Goal: Transaction & Acquisition: Book appointment/travel/reservation

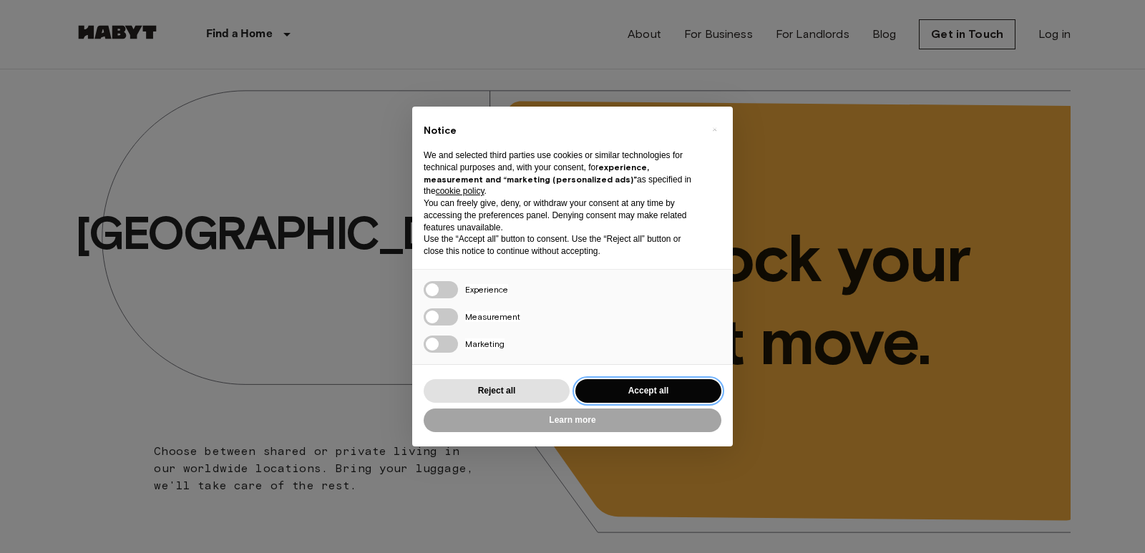
click at [655, 394] on button "Accept all" at bounding box center [648, 391] width 146 height 24
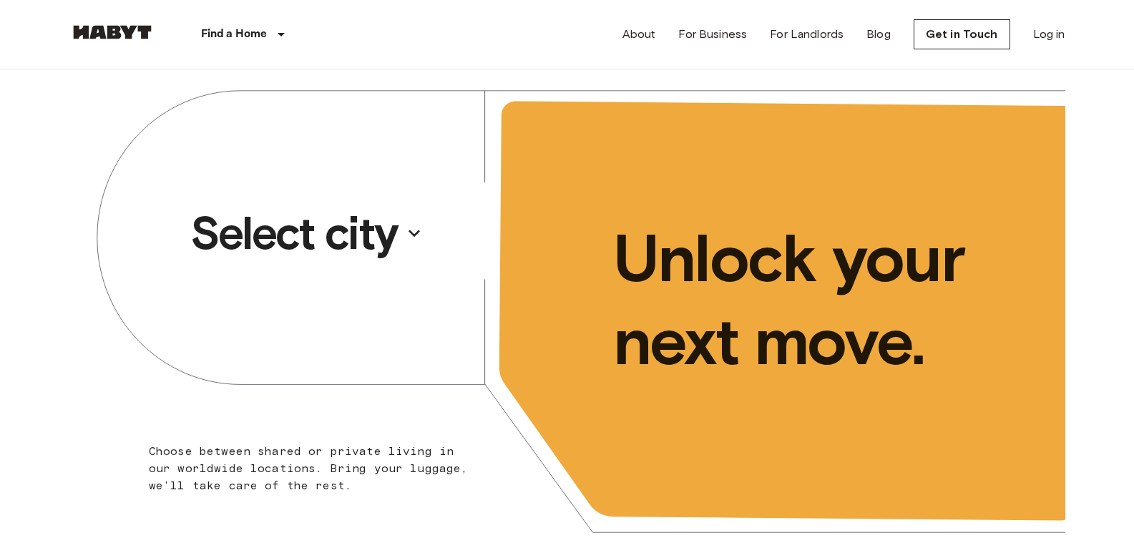
click at [322, 247] on p "Select city" at bounding box center [293, 233] width 207 height 57
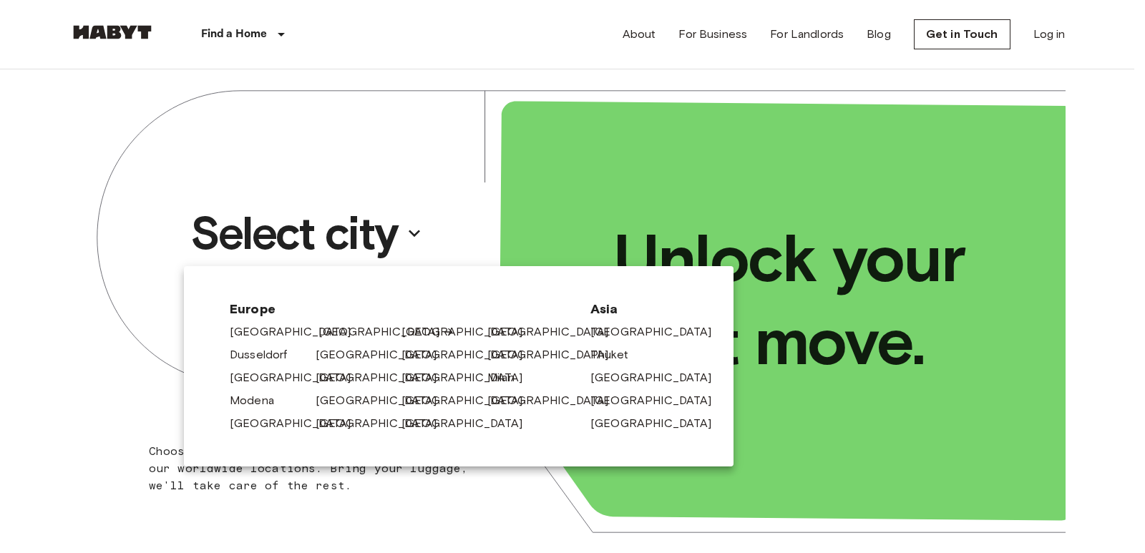
click at [328, 328] on link "[GEOGRAPHIC_DATA]" at bounding box center [386, 331] width 136 height 17
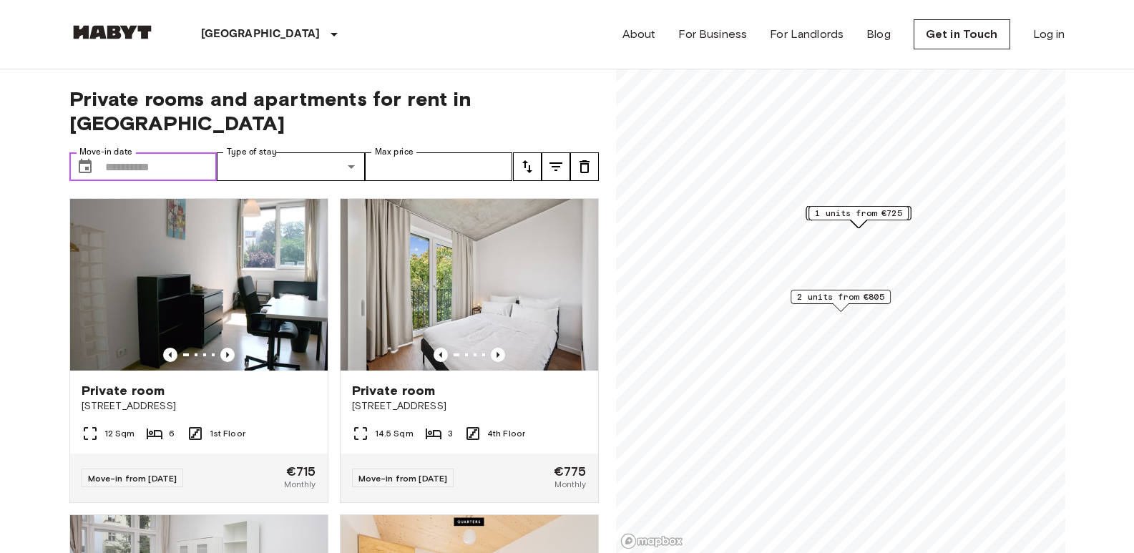
click at [168, 152] on input "Move-in date" at bounding box center [161, 166] width 112 height 29
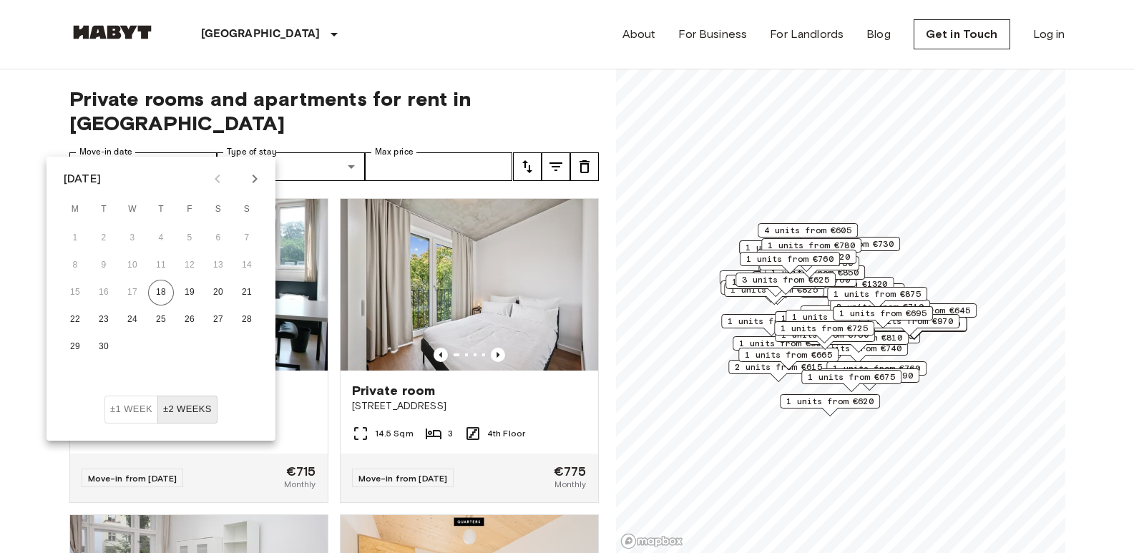
click at [258, 168] on button "Next month" at bounding box center [255, 179] width 24 height 24
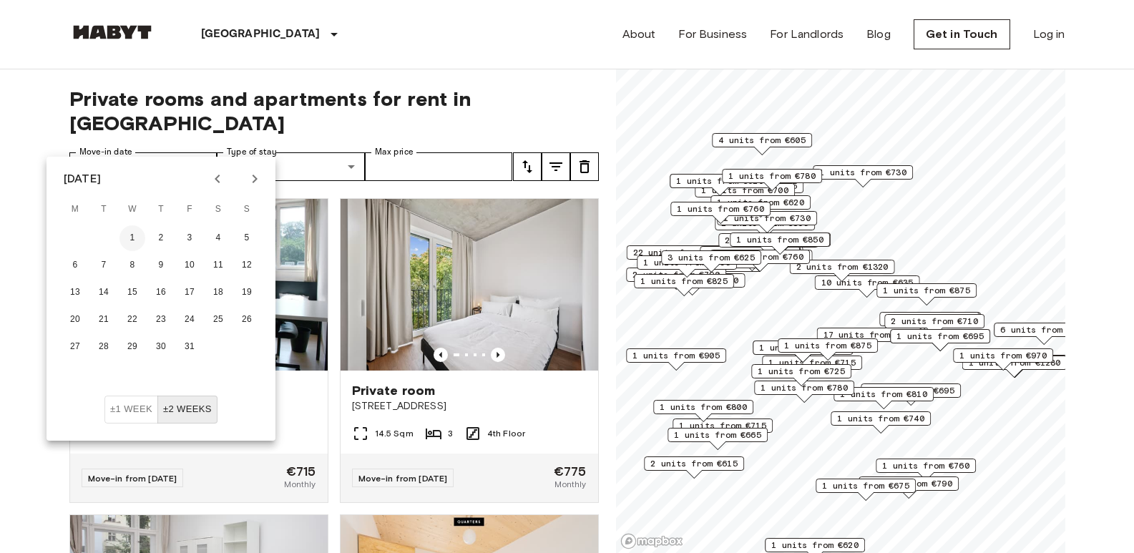
click at [133, 236] on button "1" at bounding box center [132, 238] width 26 height 26
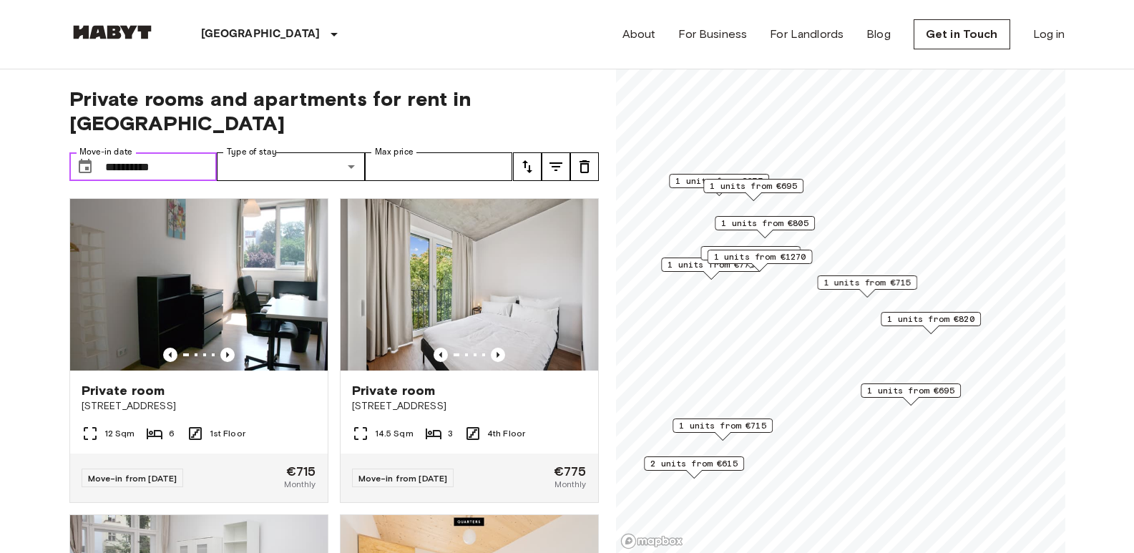
type input "**********"
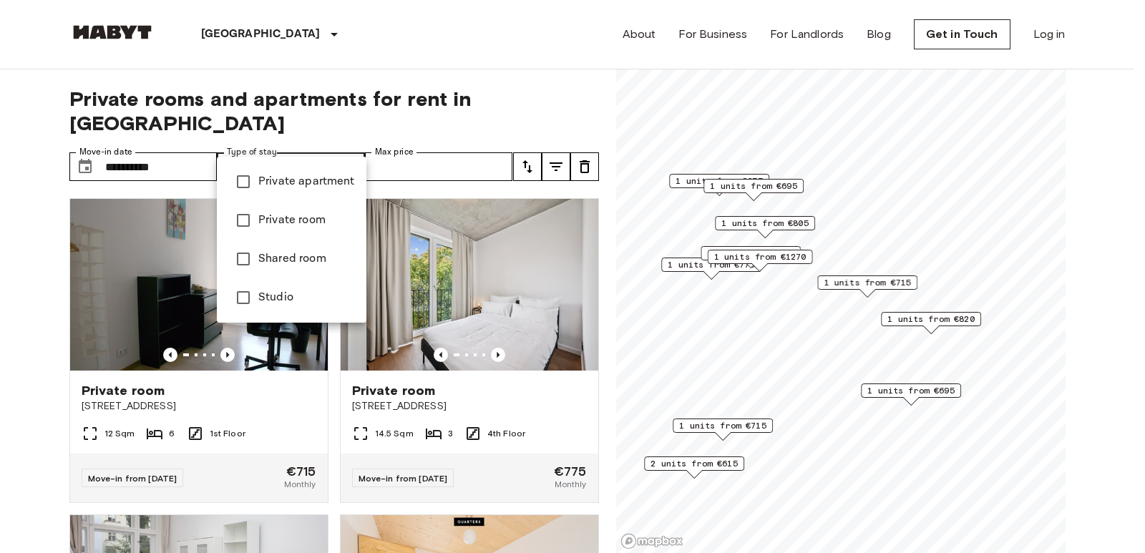
click at [281, 296] on span "Studio" at bounding box center [306, 297] width 97 height 17
type input "******"
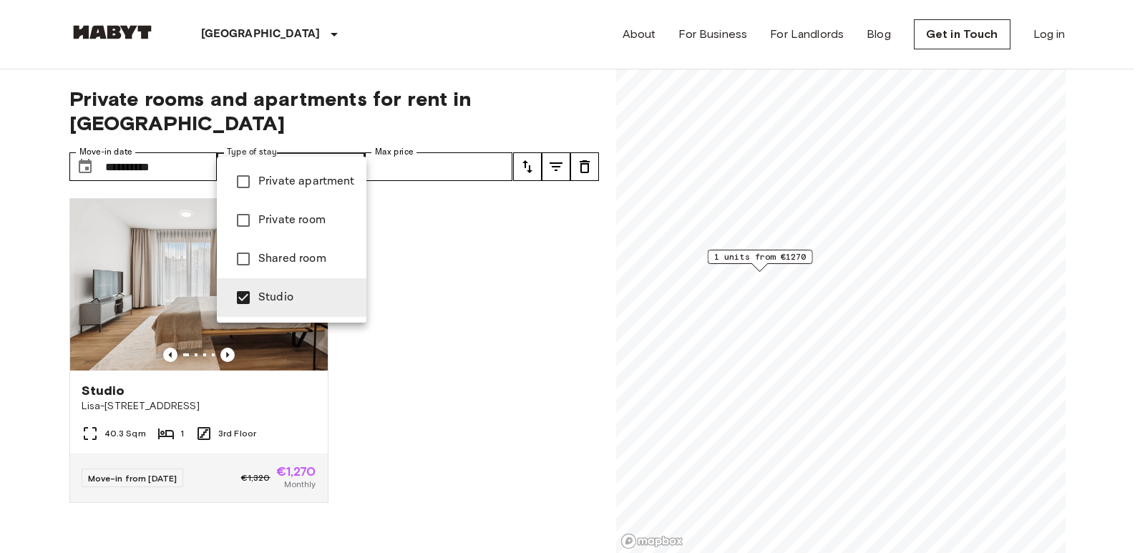
click at [551, 92] on div at bounding box center [572, 276] width 1145 height 553
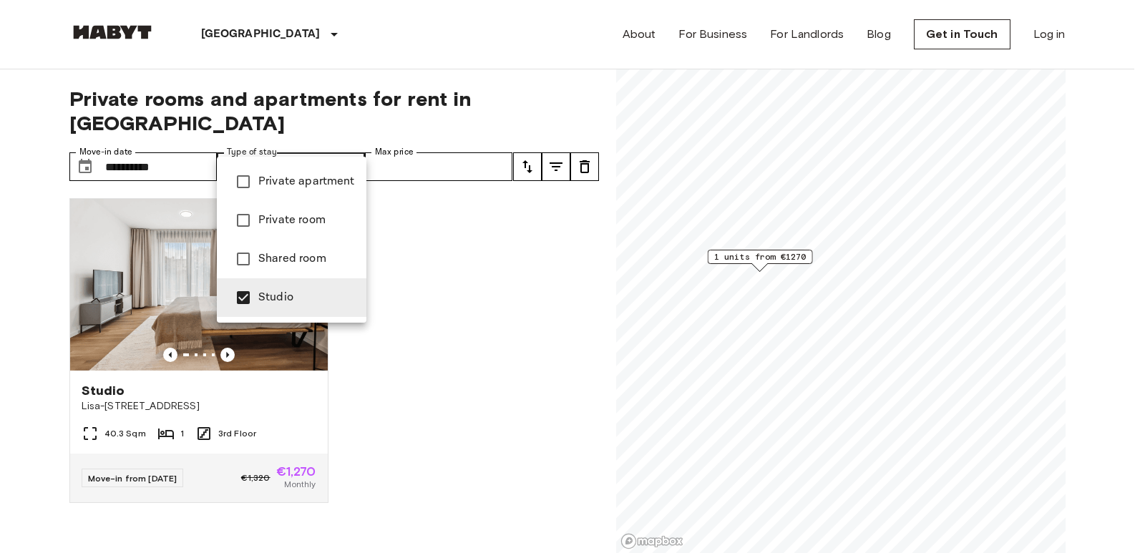
click at [278, 295] on span "Studio" at bounding box center [306, 297] width 97 height 17
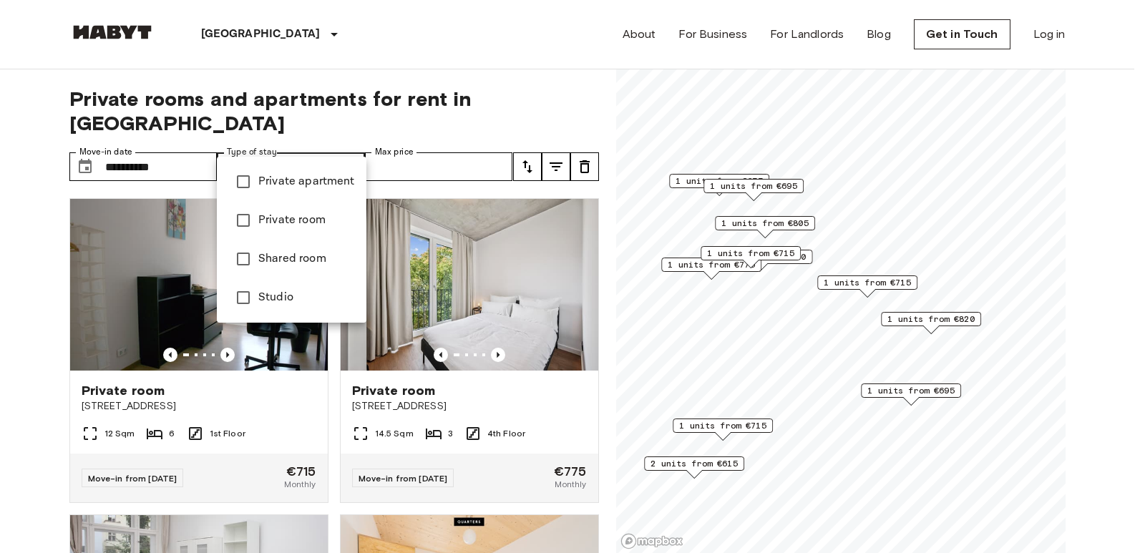
click at [526, 42] on div at bounding box center [572, 276] width 1145 height 553
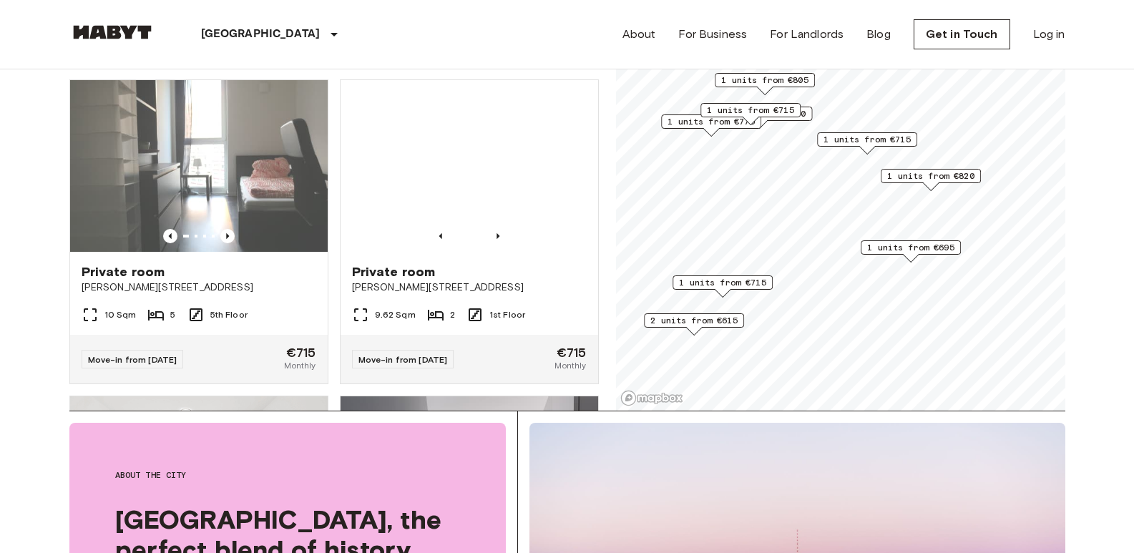
scroll to position [587, 0]
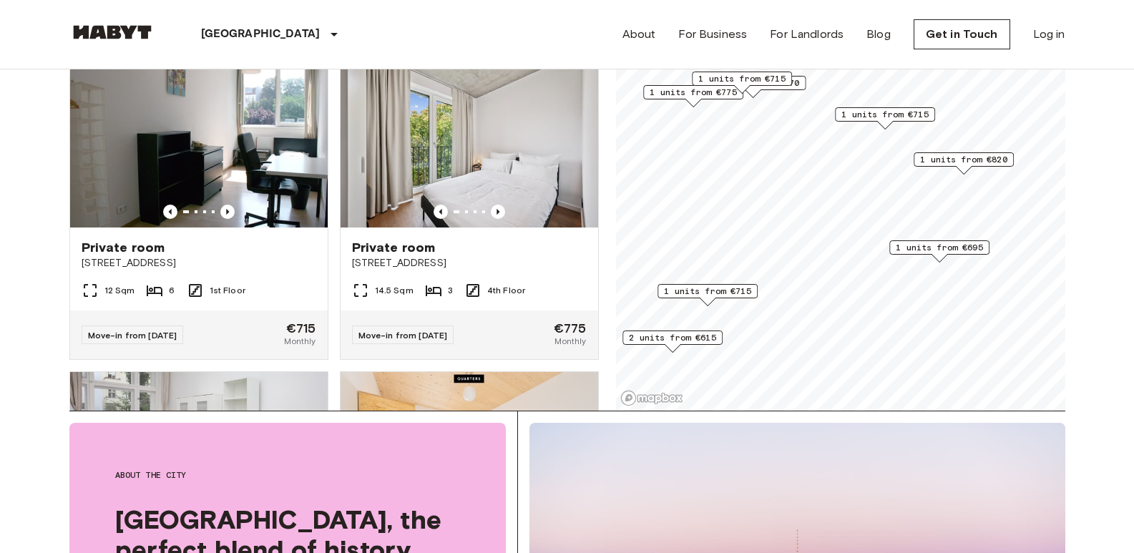
scroll to position [72, 0]
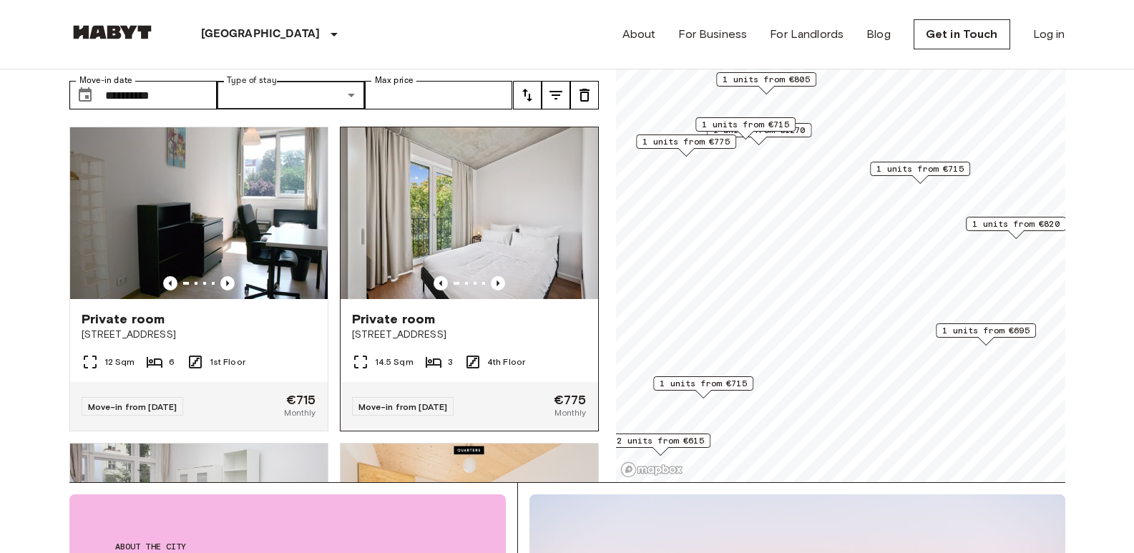
click at [456, 197] on img at bounding box center [470, 213] width 258 height 172
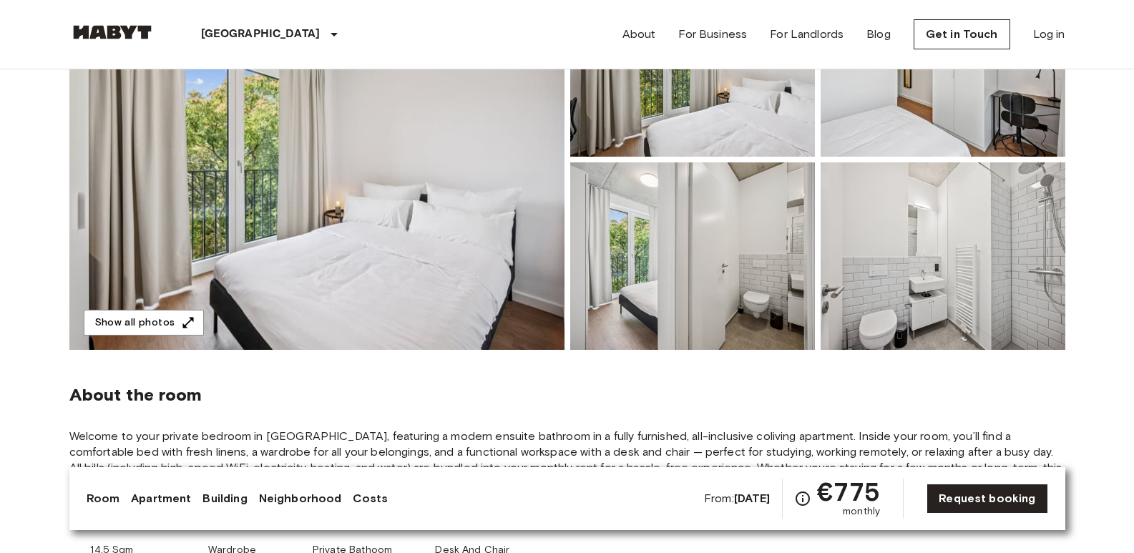
click at [451, 223] on img at bounding box center [316, 159] width 495 height 381
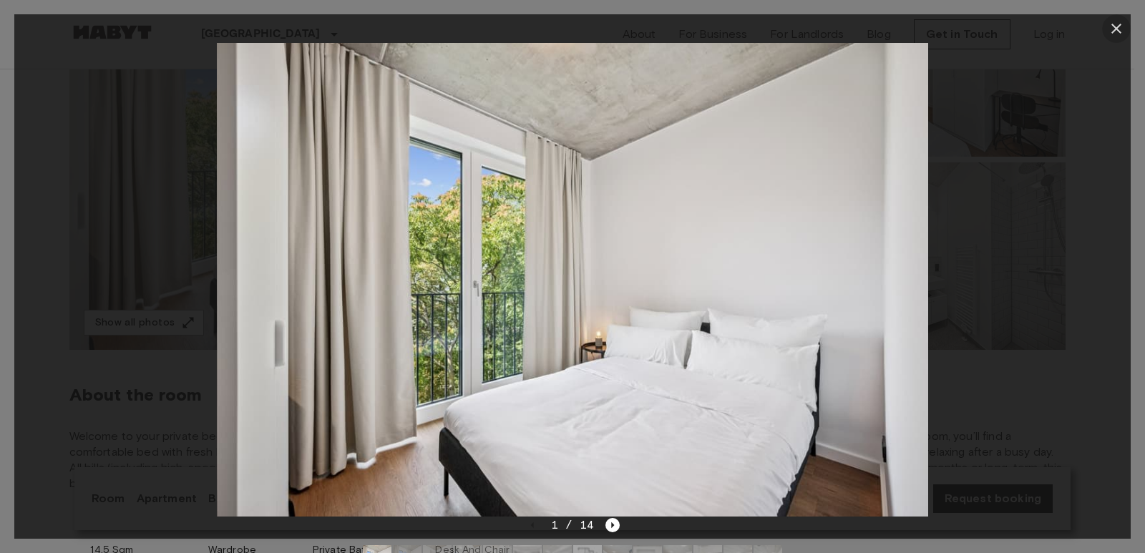
click at [1121, 28] on icon "button" at bounding box center [1116, 28] width 17 height 17
click at [1115, 25] on header "Berlin Europe Amsterdam Berlin Brussels Cologne Dusseldorf Frankfurt Graz Hambu…" at bounding box center [567, 34] width 1134 height 69
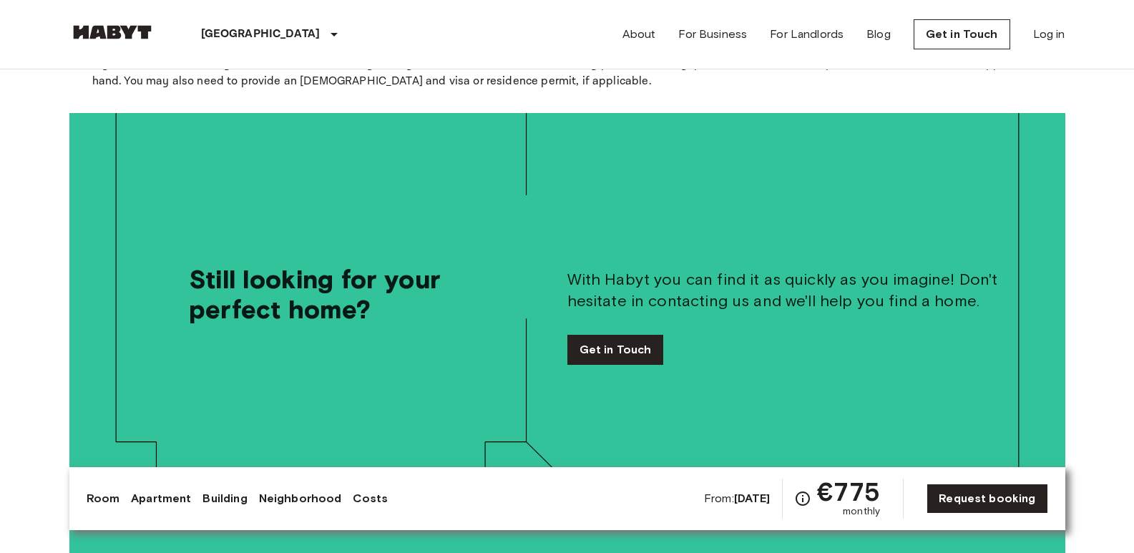
scroll to position [3148, 0]
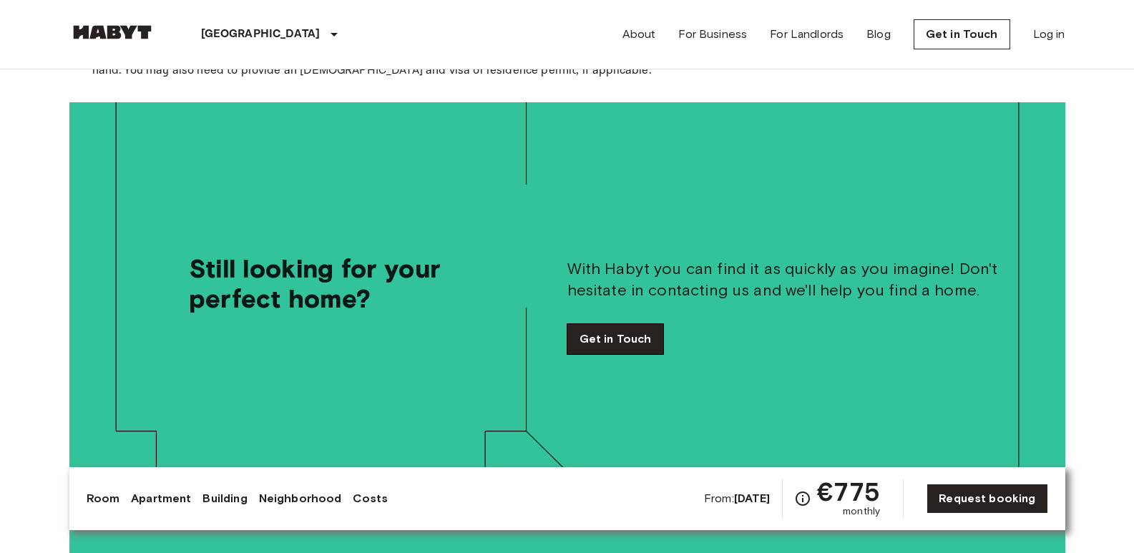
click at [625, 324] on link "Get in Touch" at bounding box center [615, 339] width 97 height 30
